Goal: Information Seeking & Learning: Learn about a topic

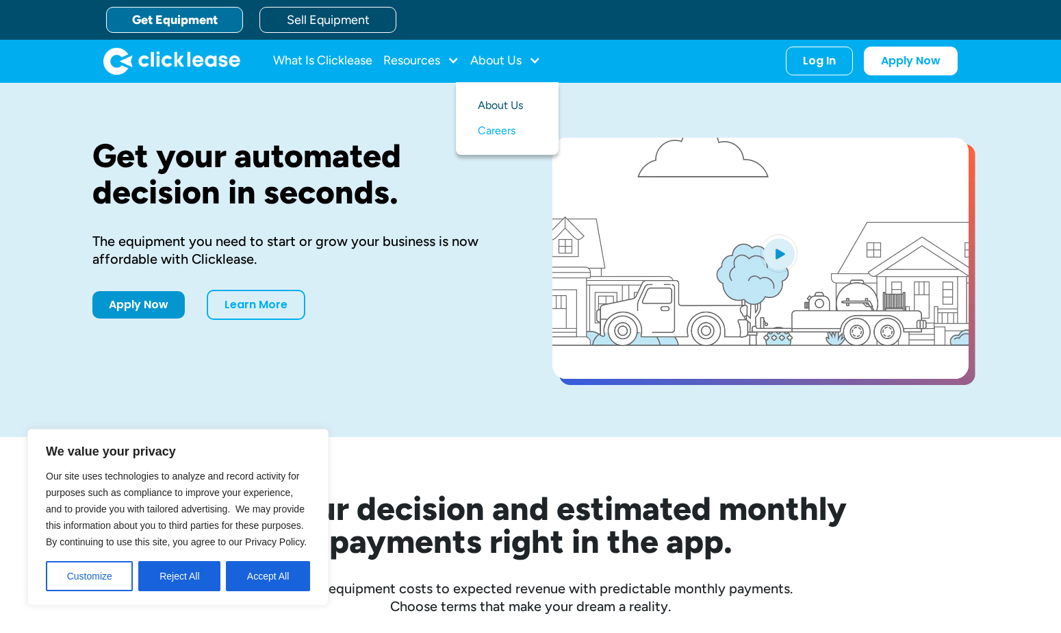
click at [493, 101] on link "About Us" at bounding box center [507, 105] width 59 height 25
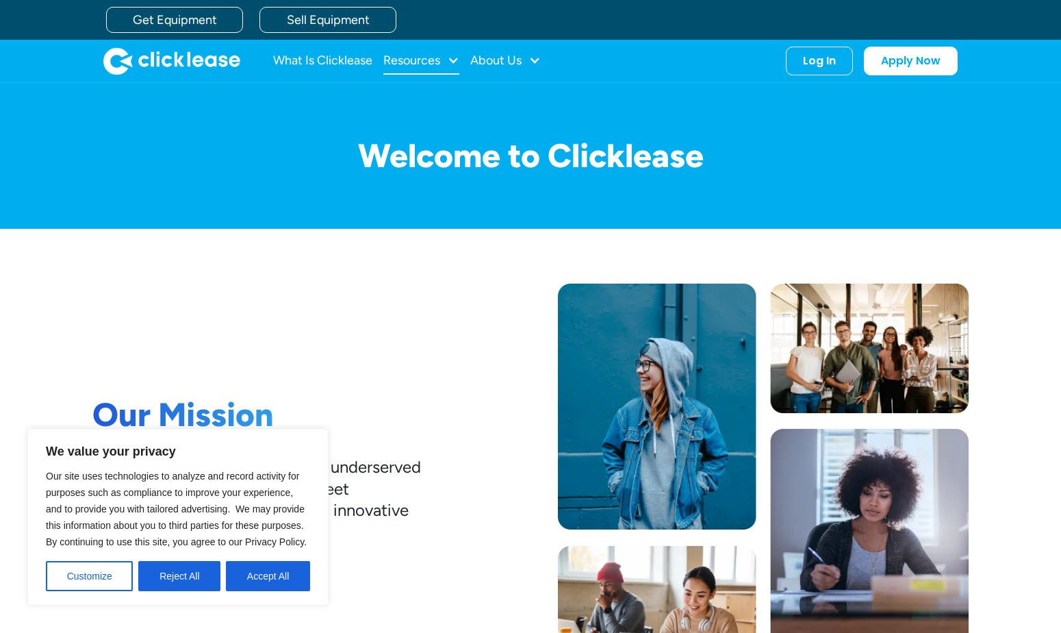
click at [392, 60] on div "Resources" at bounding box center [411, 60] width 57 height 0
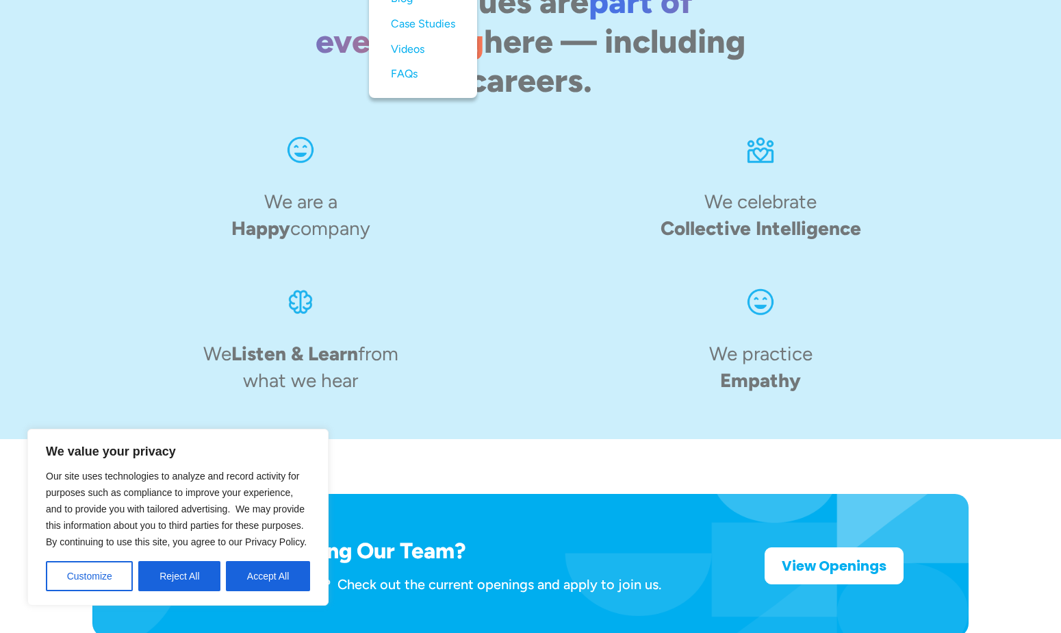
scroll to position [2122, 0]
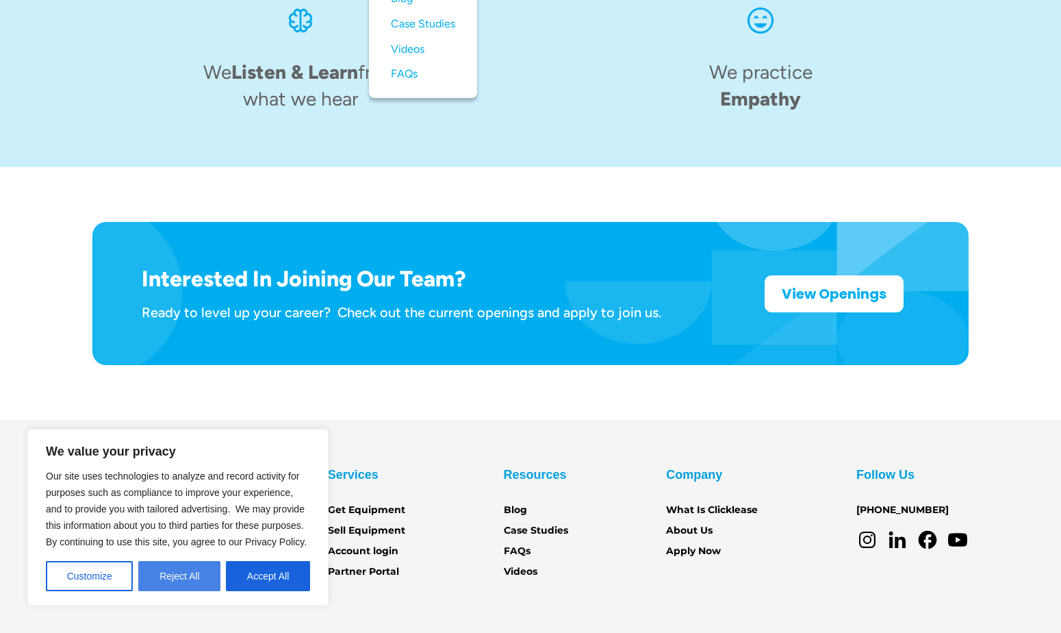
click at [161, 569] on button "Reject All" at bounding box center [179, 576] width 82 height 30
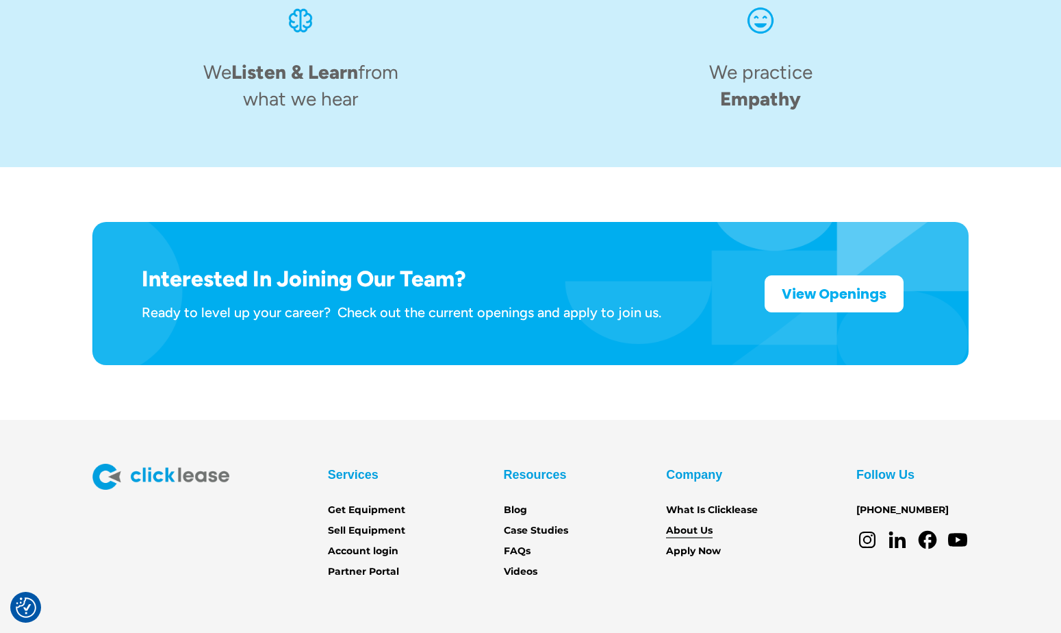
click at [687, 523] on link "About Us" at bounding box center [689, 530] width 47 height 15
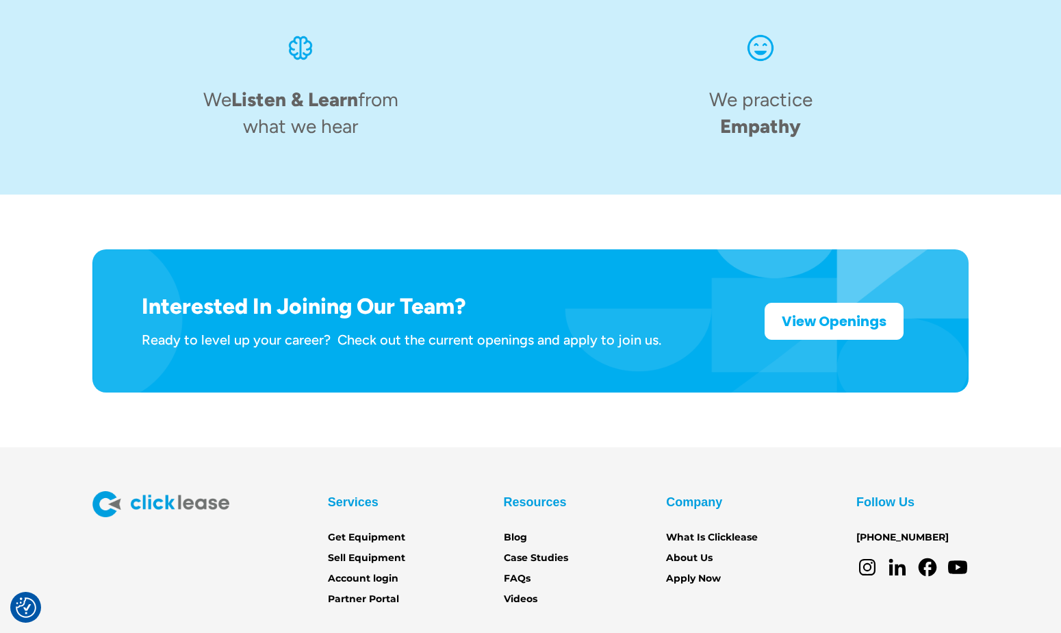
scroll to position [2122, 0]
